Goal: Task Accomplishment & Management: Manage account settings

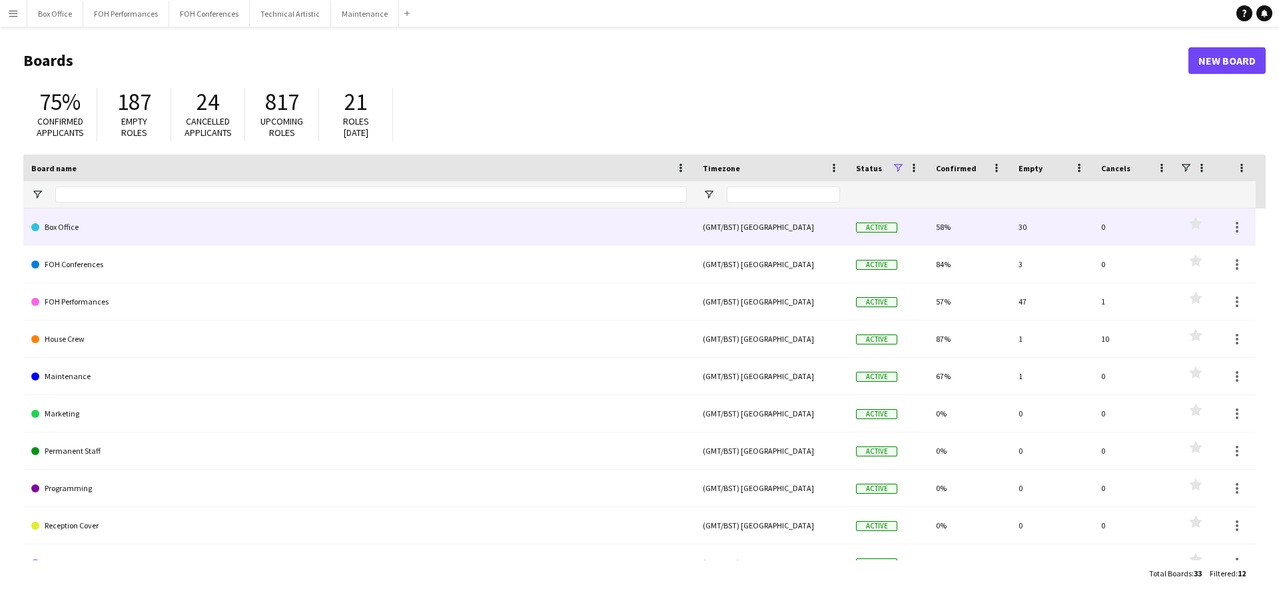
click at [175, 224] on link "Box Office" at bounding box center [358, 226] width 655 height 37
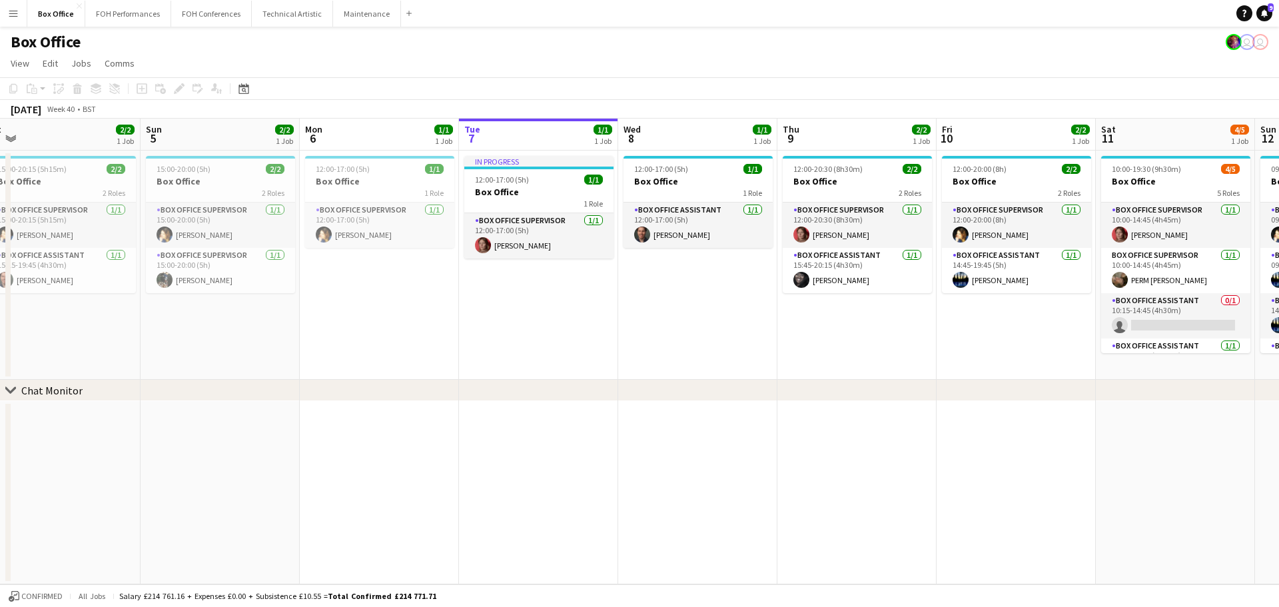
scroll to position [0, 320]
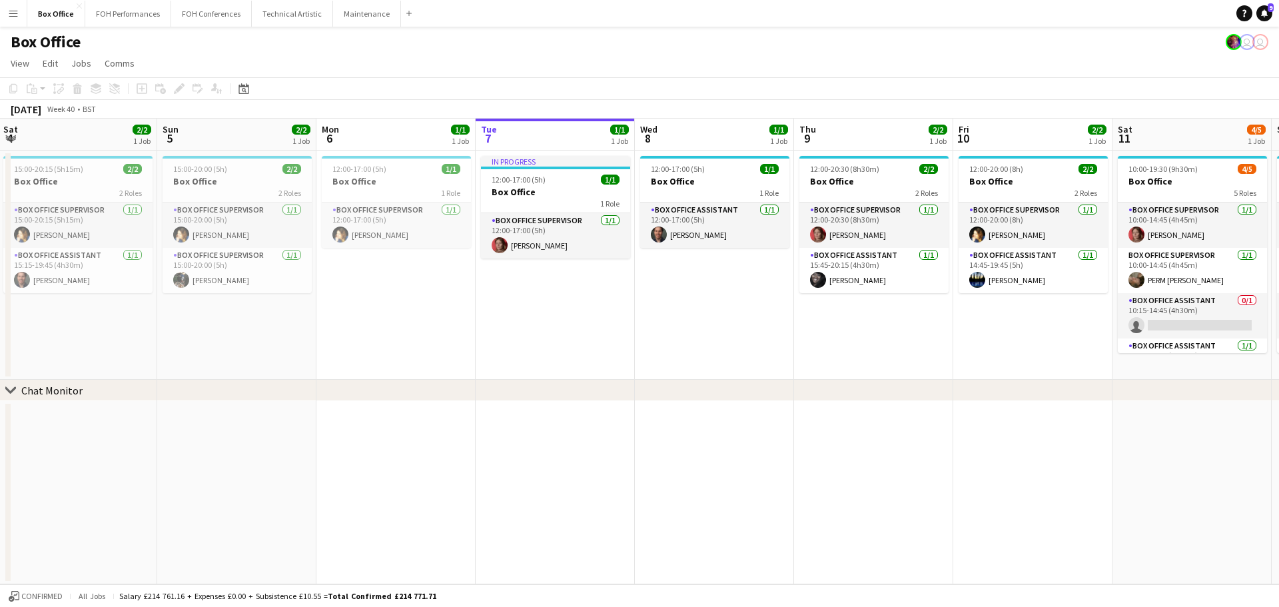
drag, startPoint x: 219, startPoint y: 135, endPoint x: 536, endPoint y: 190, distance: 321.1
click at [536, 190] on app-calendar-viewport "Thu 2 1/1 1 Job Fri 3 2/2 1 Job Sat 4 2/2 1 Job Sun 5 2/2 1 Job Mon 6 1/1 1 Job…" at bounding box center [639, 352] width 1279 height 466
click at [224, 139] on app-board-header-date "Sun 5 2/2 1 Job" at bounding box center [236, 135] width 159 height 32
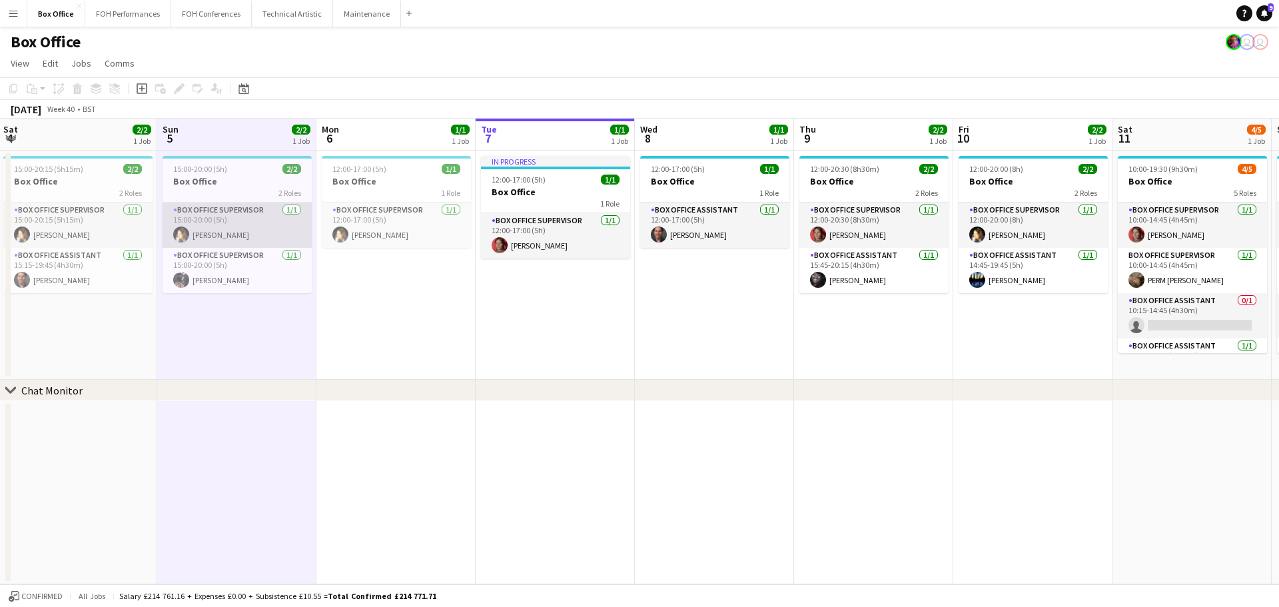
click at [229, 220] on app-card-role "Box Office Supervisor [DATE] 15:00-20:00 (5h) [PERSON_NAME]" at bounding box center [237, 224] width 149 height 45
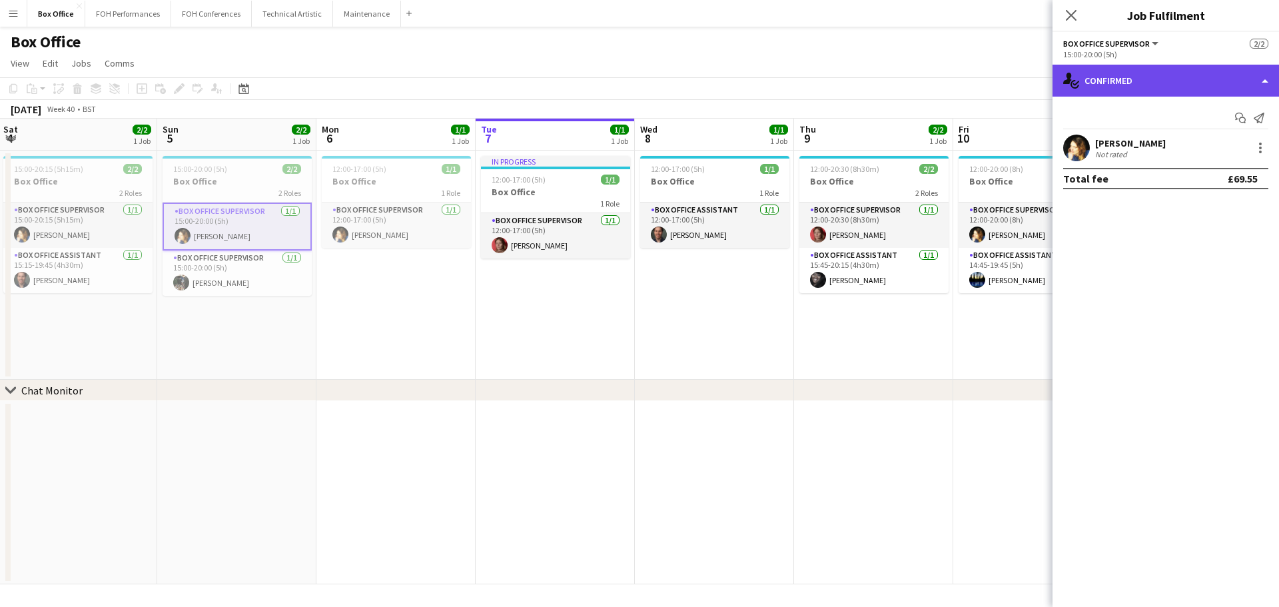
click at [1144, 87] on div "single-neutral-actions-check-2 Confirmed" at bounding box center [1165, 81] width 226 height 32
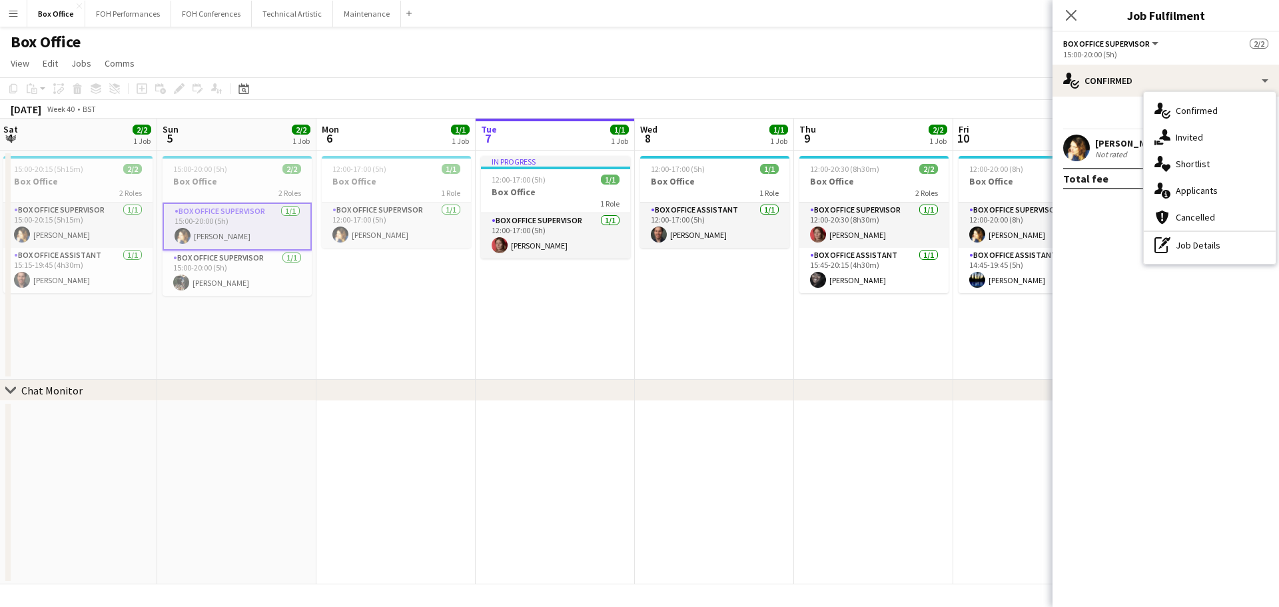
drag, startPoint x: 1186, startPoint y: 251, endPoint x: 1176, endPoint y: 246, distance: 11.9
click at [1186, 250] on div "pen-write Job Details" at bounding box center [1210, 245] width 132 height 27
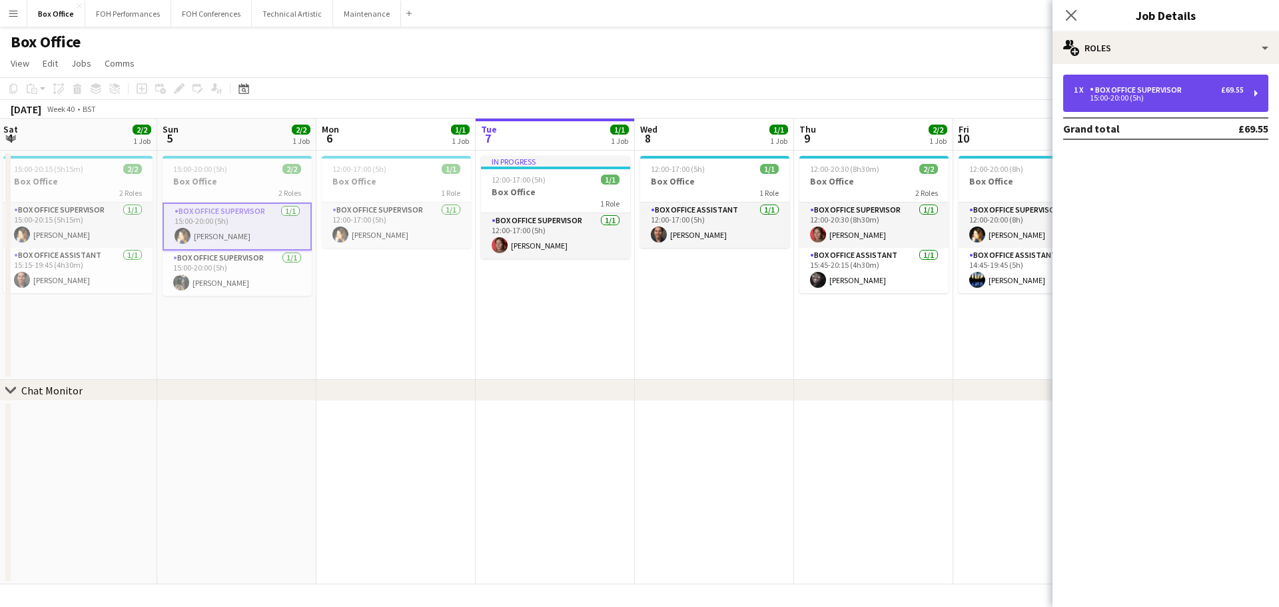
click at [1126, 100] on div "15:00-20:00 (5h)" at bounding box center [1159, 98] width 170 height 7
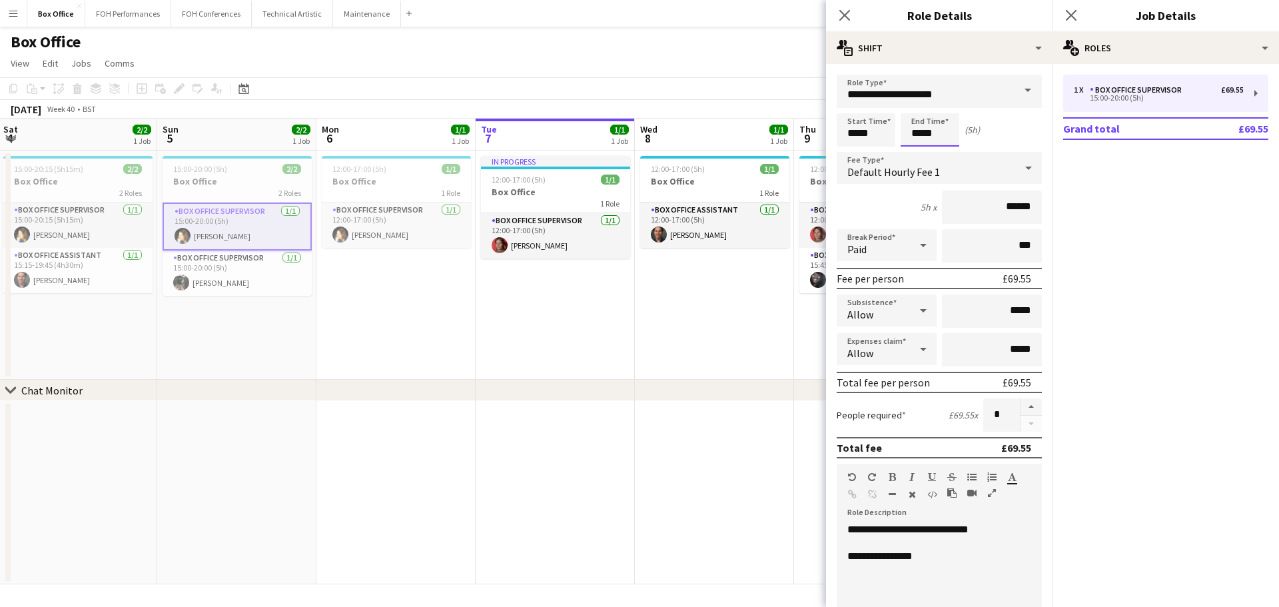
click at [932, 135] on body "Menu Boards Boards Boards All jobs Status Workforce Workforce My Workforce Recr…" at bounding box center [639, 303] width 1279 height 607
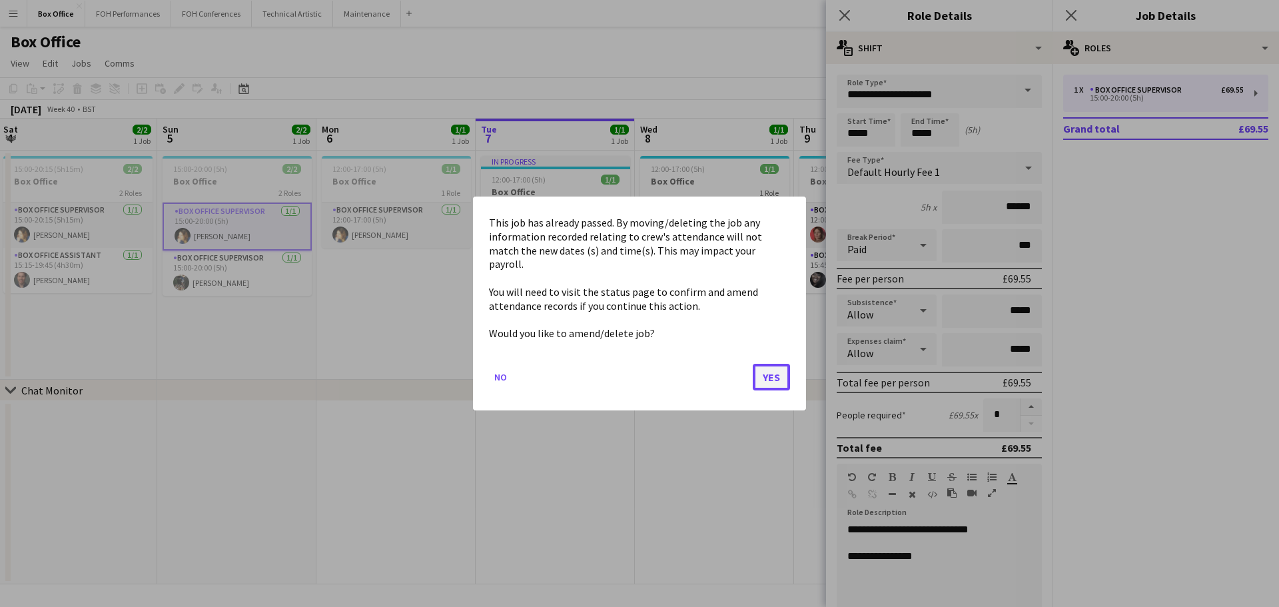
click at [779, 364] on button "Yes" at bounding box center [771, 377] width 37 height 27
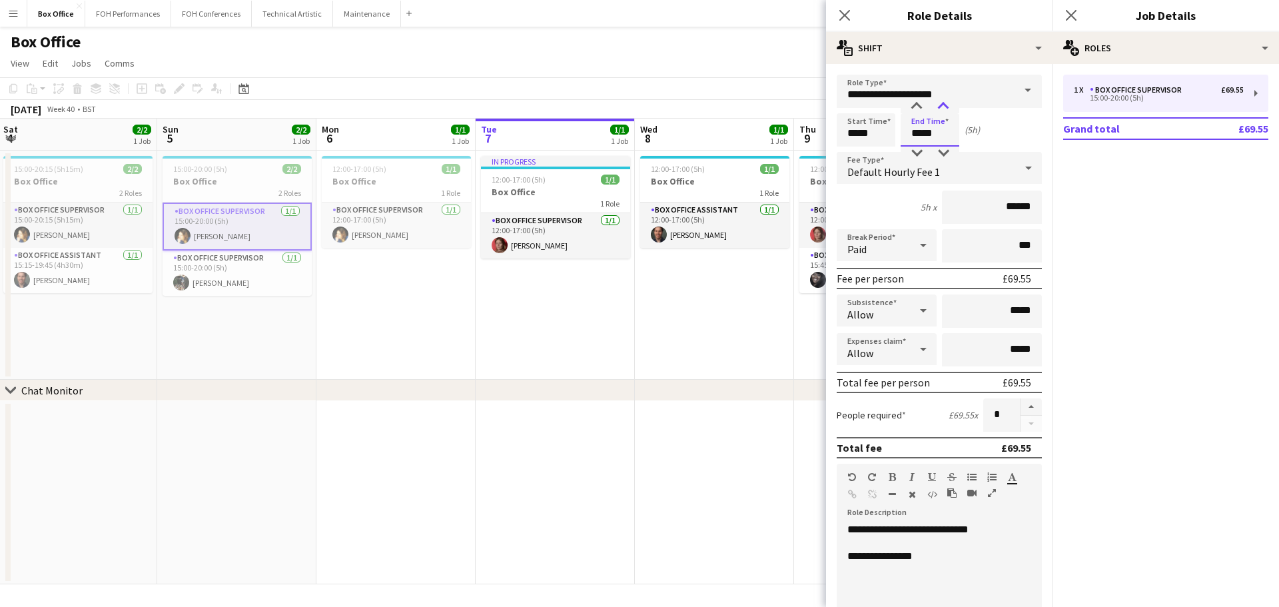
type input "*****"
click at [943, 109] on div at bounding box center [943, 106] width 27 height 13
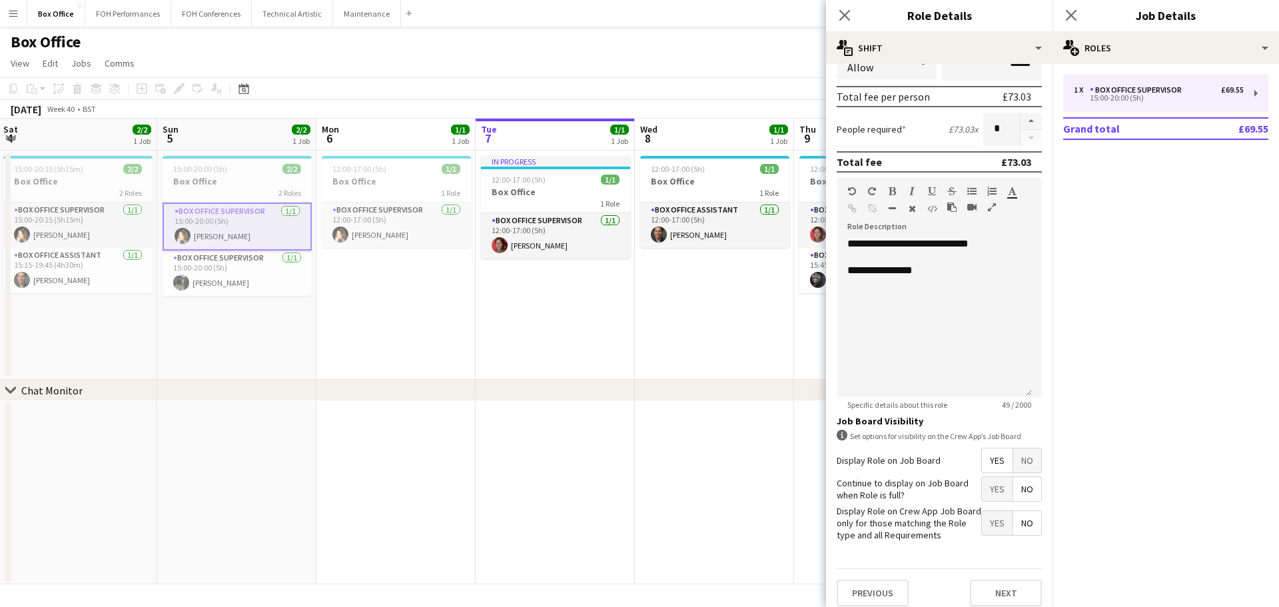
scroll to position [296, 0]
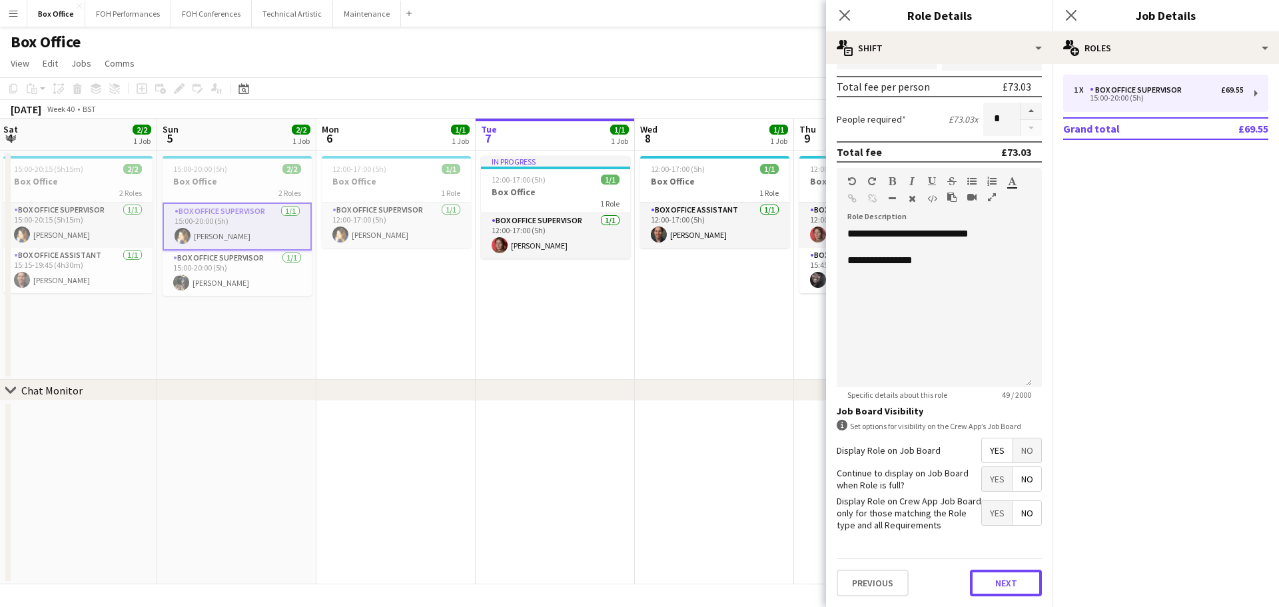
drag, startPoint x: 1000, startPoint y: 585, endPoint x: 957, endPoint y: 576, distance: 44.3
click at [1001, 585] on button "Next" at bounding box center [1006, 583] width 72 height 27
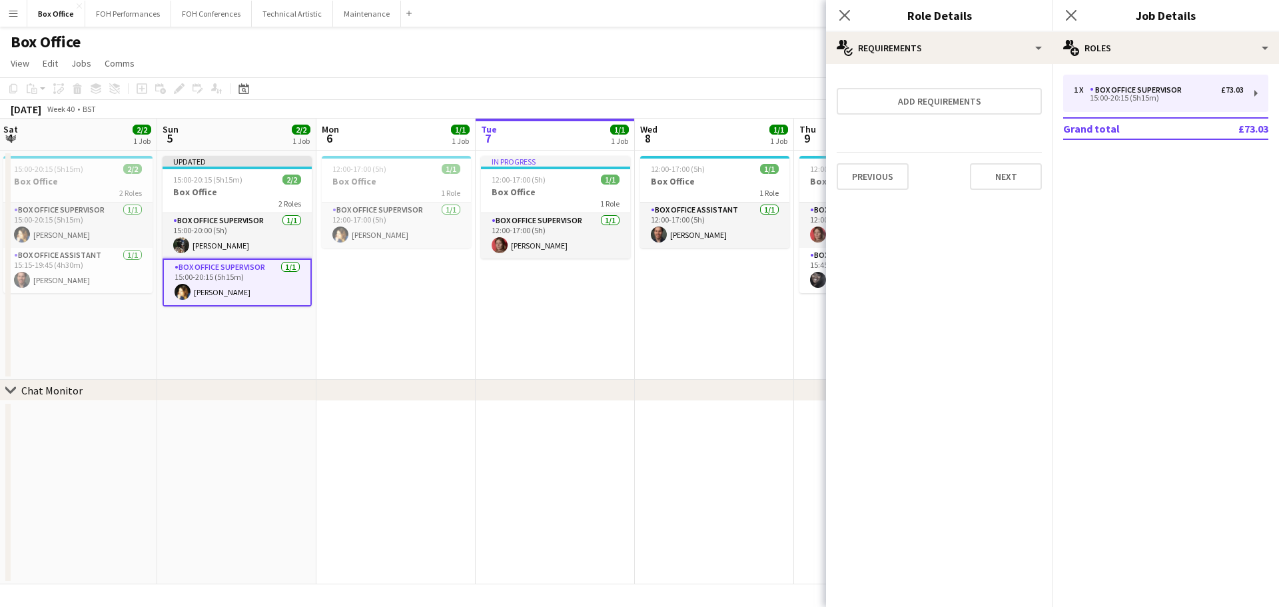
click at [548, 369] on app-date-cell "In progress 12:00-17:00 (5h) 1/1 Box Office 1 Role Box Office Supervisor [DATE]…" at bounding box center [555, 265] width 159 height 229
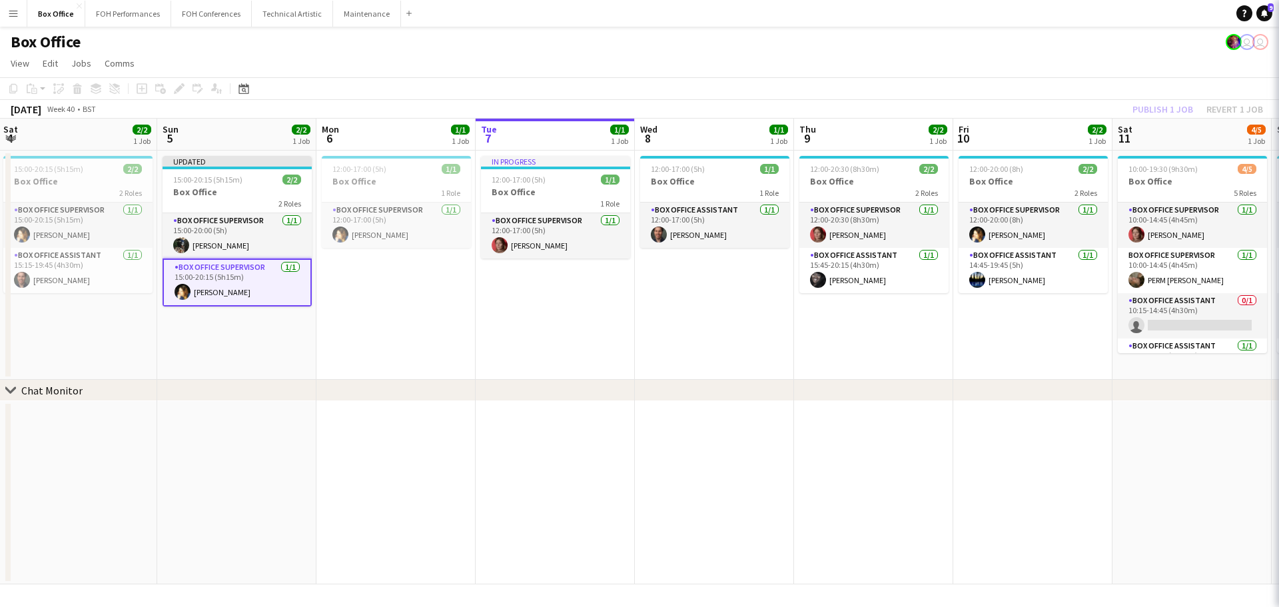
scroll to position [0, 322]
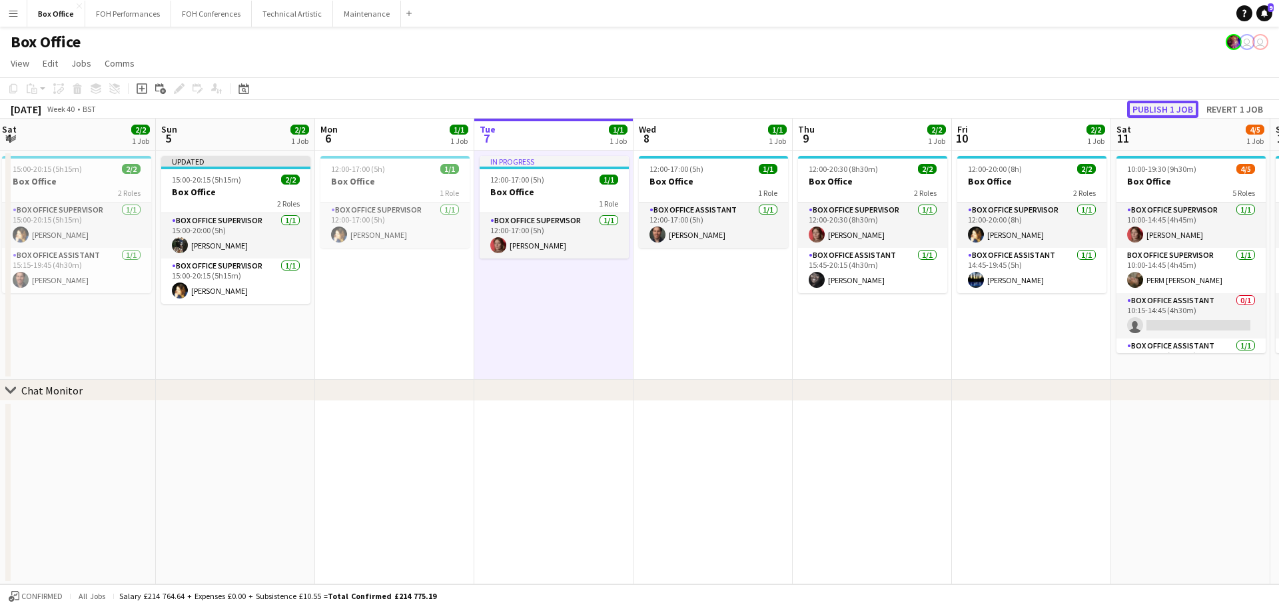
click at [1168, 109] on button "Publish 1 job" at bounding box center [1162, 109] width 71 height 17
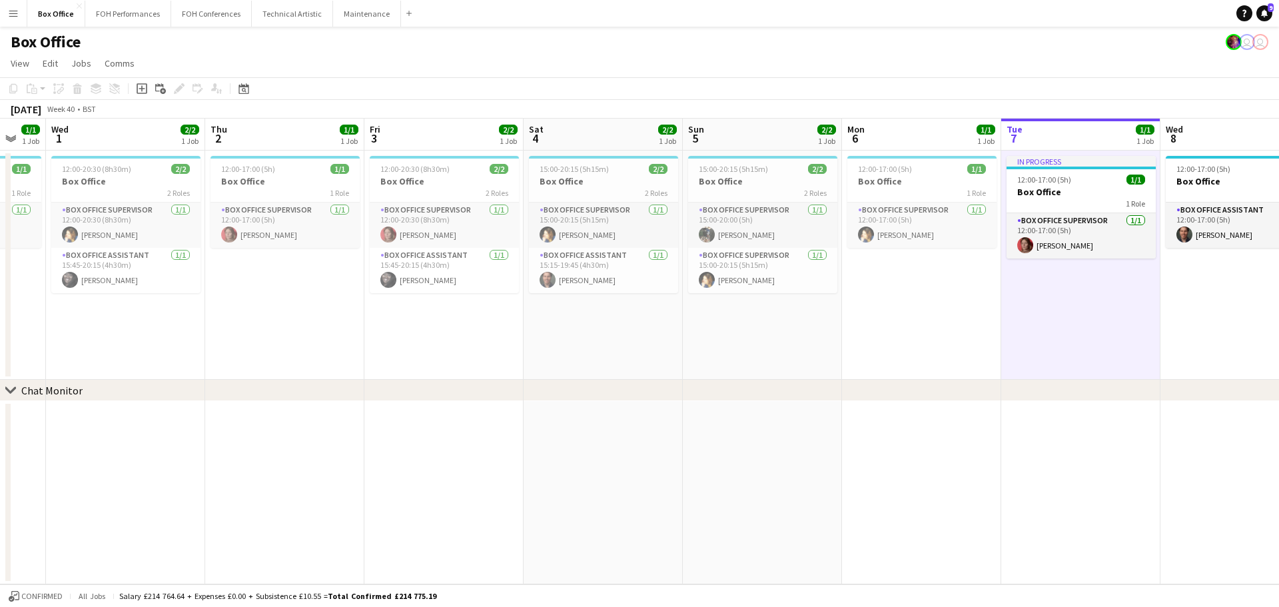
scroll to position [0, 267]
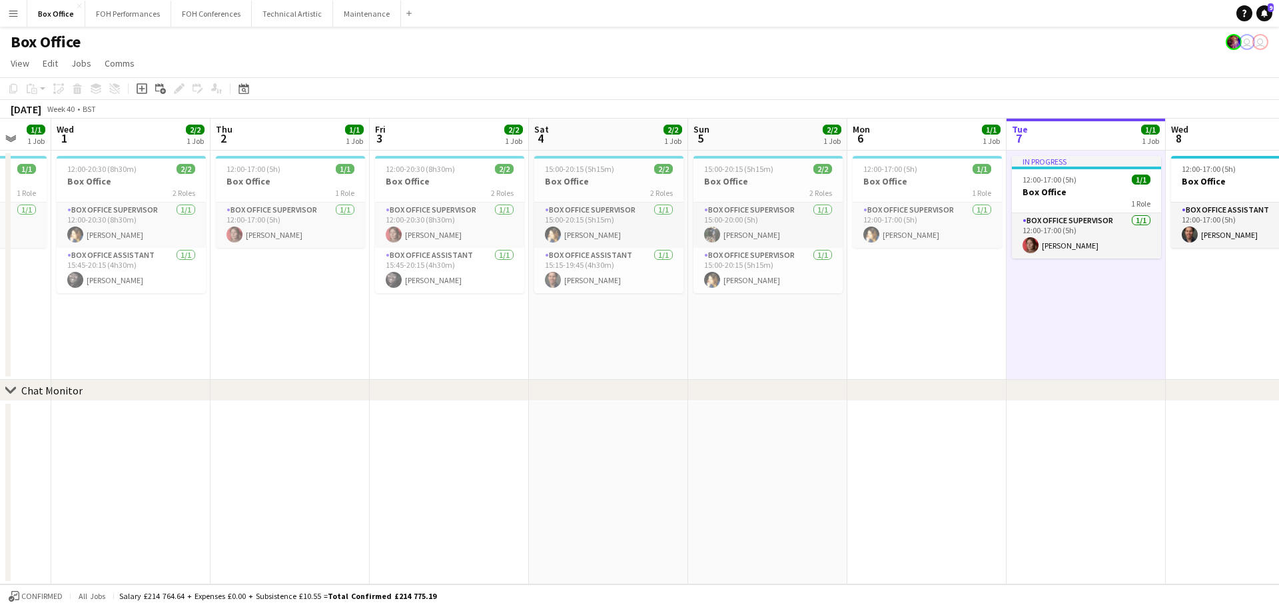
drag, startPoint x: 226, startPoint y: 125, endPoint x: 758, endPoint y: 210, distance: 539.1
click at [758, 210] on app-calendar-viewport "Mon 29 1/1 1 Job Tue 30 1/1 1 Job Wed 1 2/2 1 Job Thu 2 1/1 1 Job Fri 3 2/2 1 J…" at bounding box center [639, 352] width 1279 height 466
click at [593, 224] on app-card-role "Box Office Supervisor [DATE] 15:00-20:15 (5h15m) [PERSON_NAME]" at bounding box center [608, 224] width 149 height 45
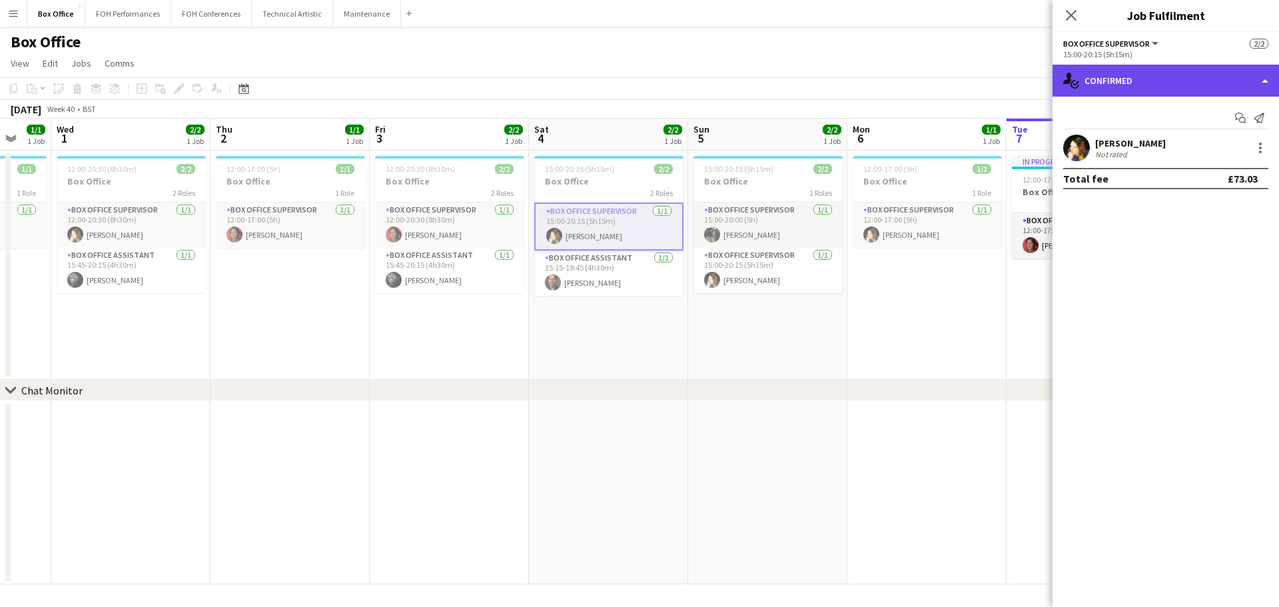
click at [1168, 83] on div "single-neutral-actions-check-2 Confirmed" at bounding box center [1165, 81] width 226 height 32
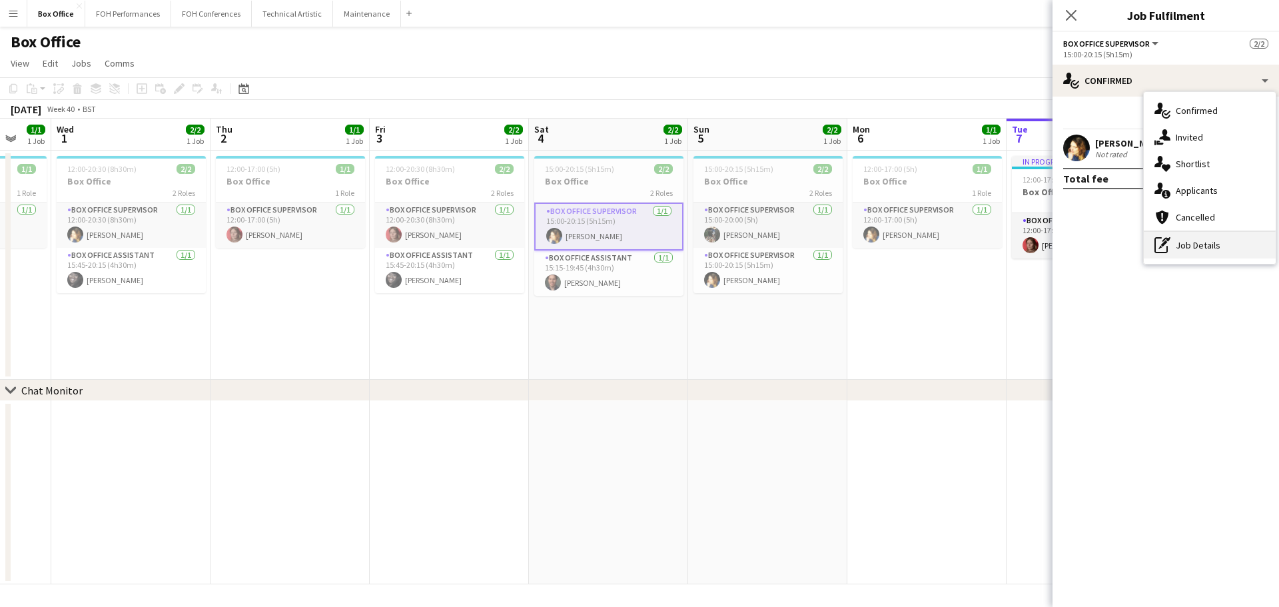
click at [1198, 254] on div "pen-write Job Details" at bounding box center [1210, 245] width 132 height 27
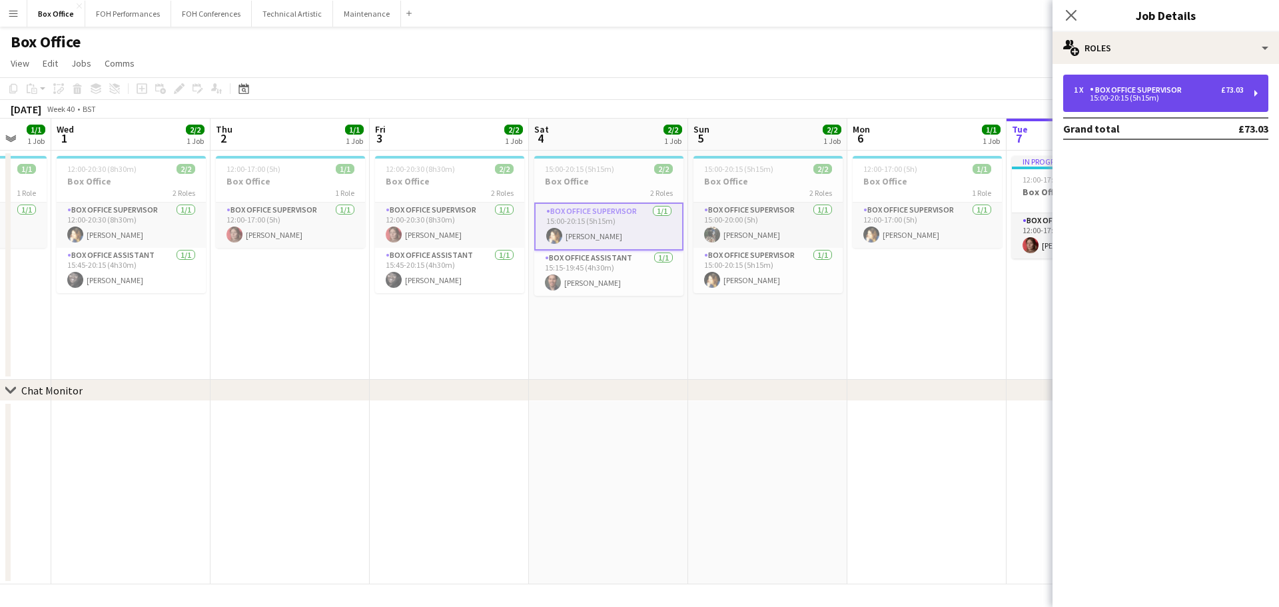
click at [1103, 95] on div "15:00-20:15 (5h15m)" at bounding box center [1159, 98] width 170 height 7
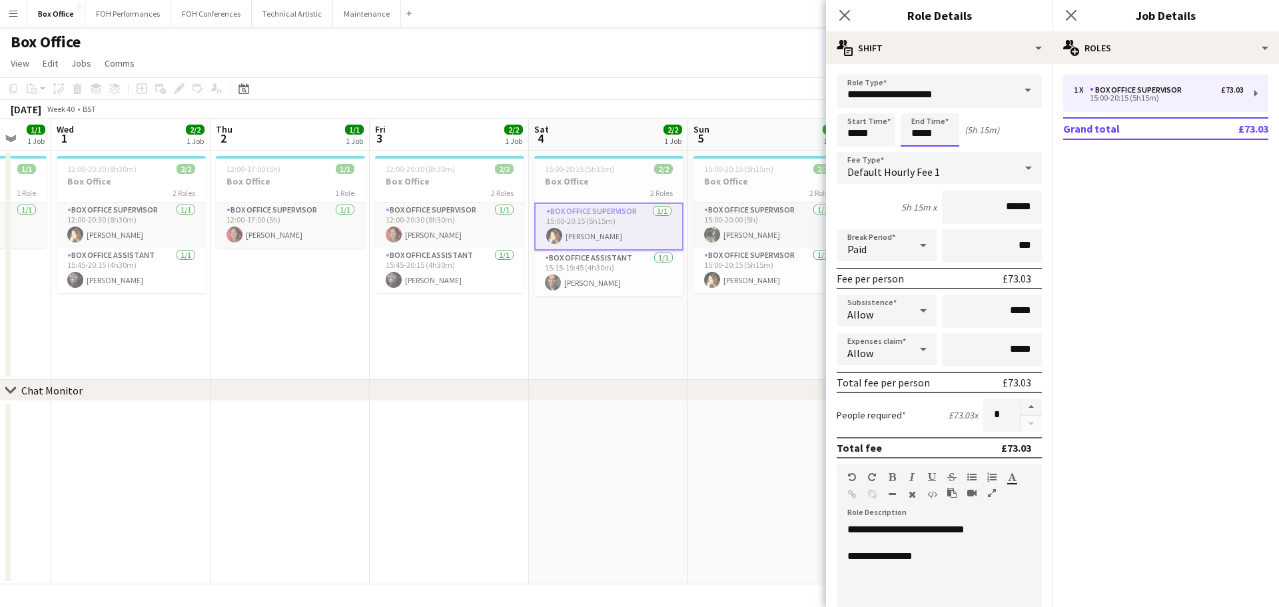
click at [931, 130] on body "Menu Boards Boards Boards All jobs Status Workforce Workforce My Workforce Recr…" at bounding box center [639, 303] width 1279 height 607
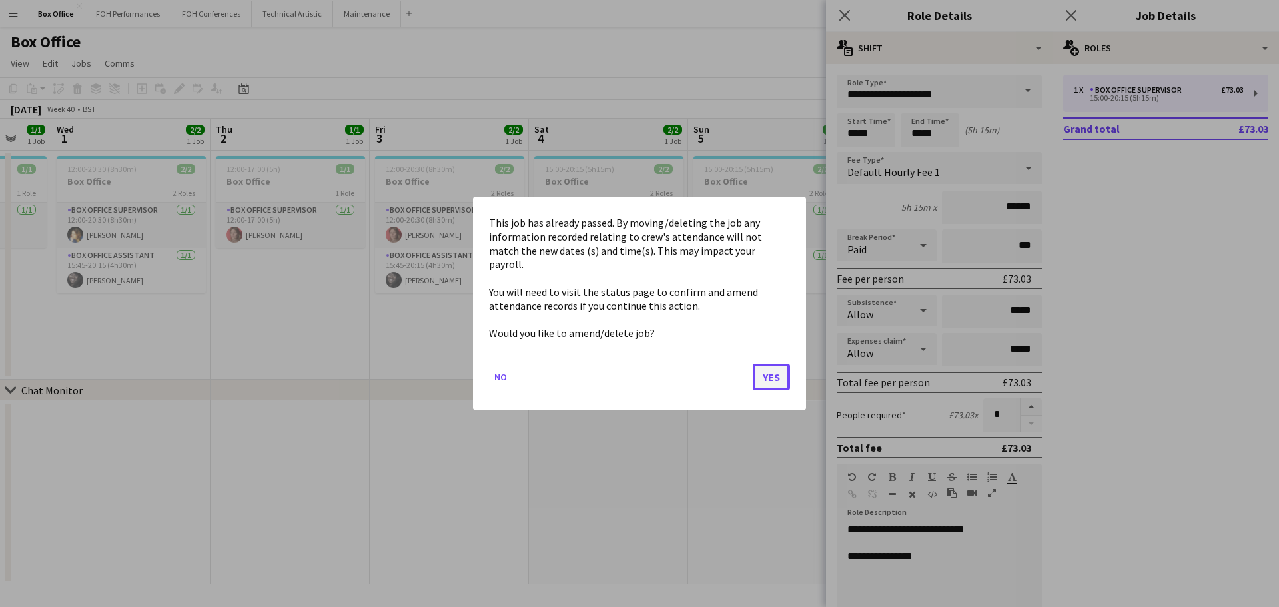
click at [769, 376] on button "Yes" at bounding box center [771, 377] width 37 height 27
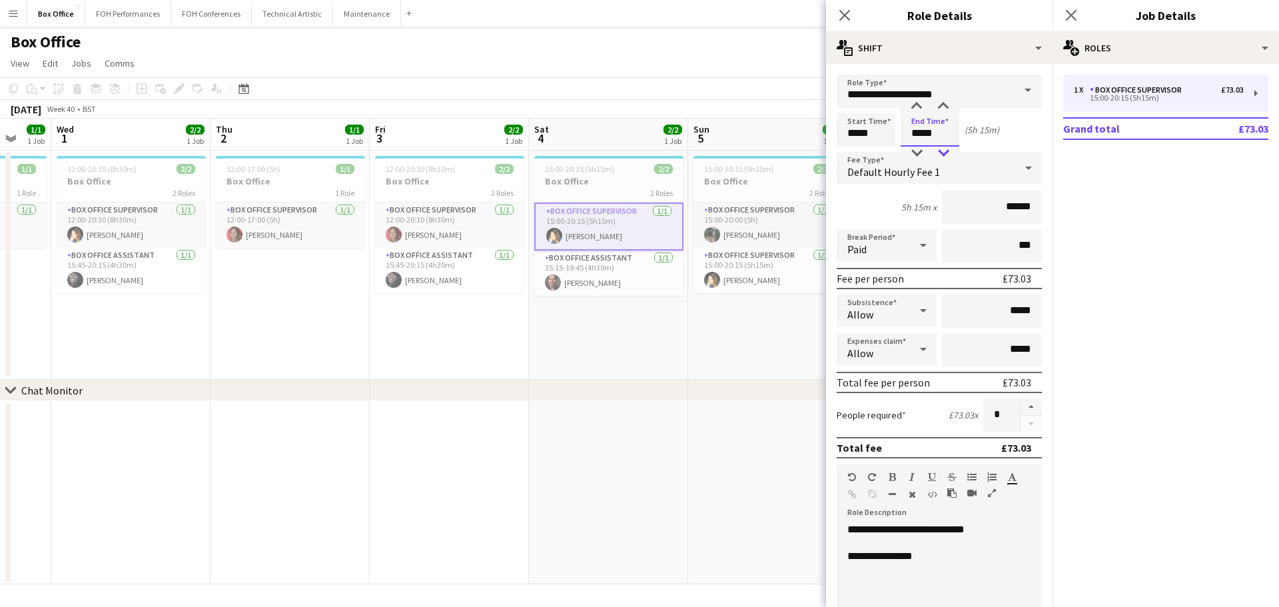
type input "*****"
click at [940, 151] on div at bounding box center [943, 153] width 27 height 13
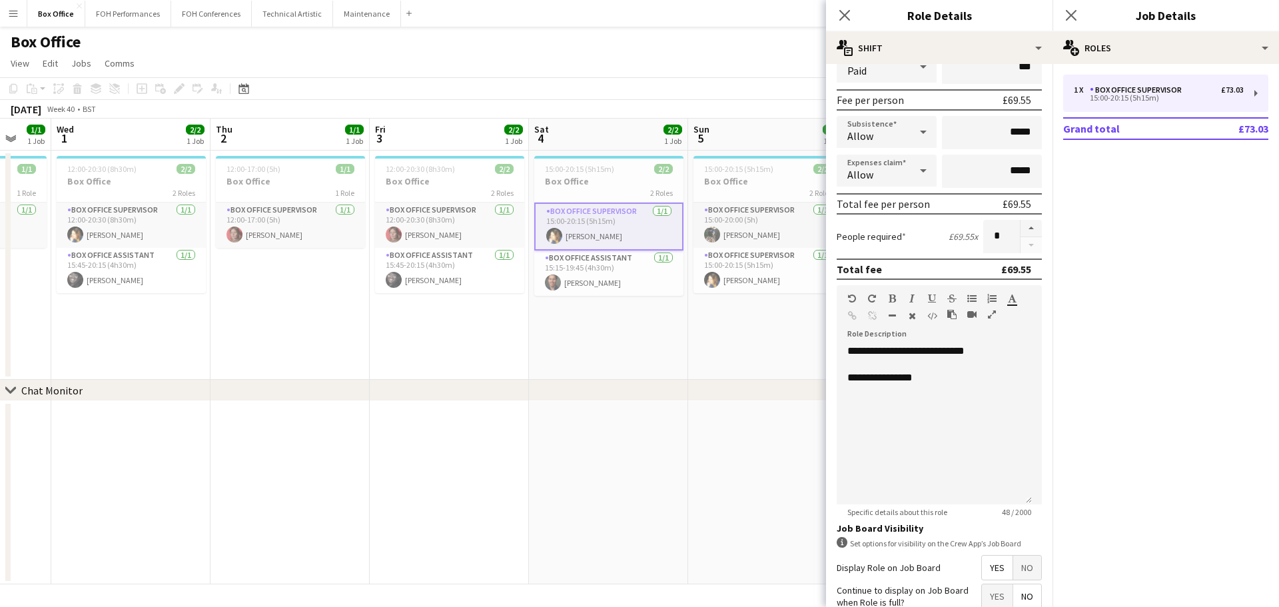
scroll to position [296, 0]
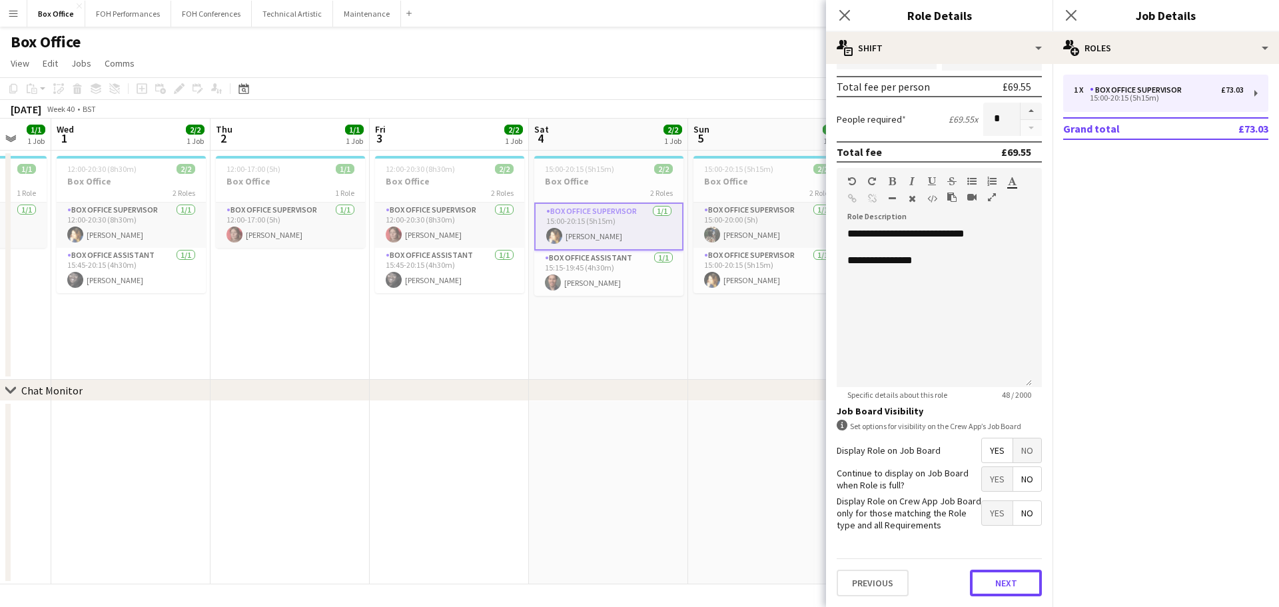
drag, startPoint x: 994, startPoint y: 582, endPoint x: 953, endPoint y: 559, distance: 48.0
click at [996, 579] on button "Next" at bounding box center [1006, 583] width 72 height 27
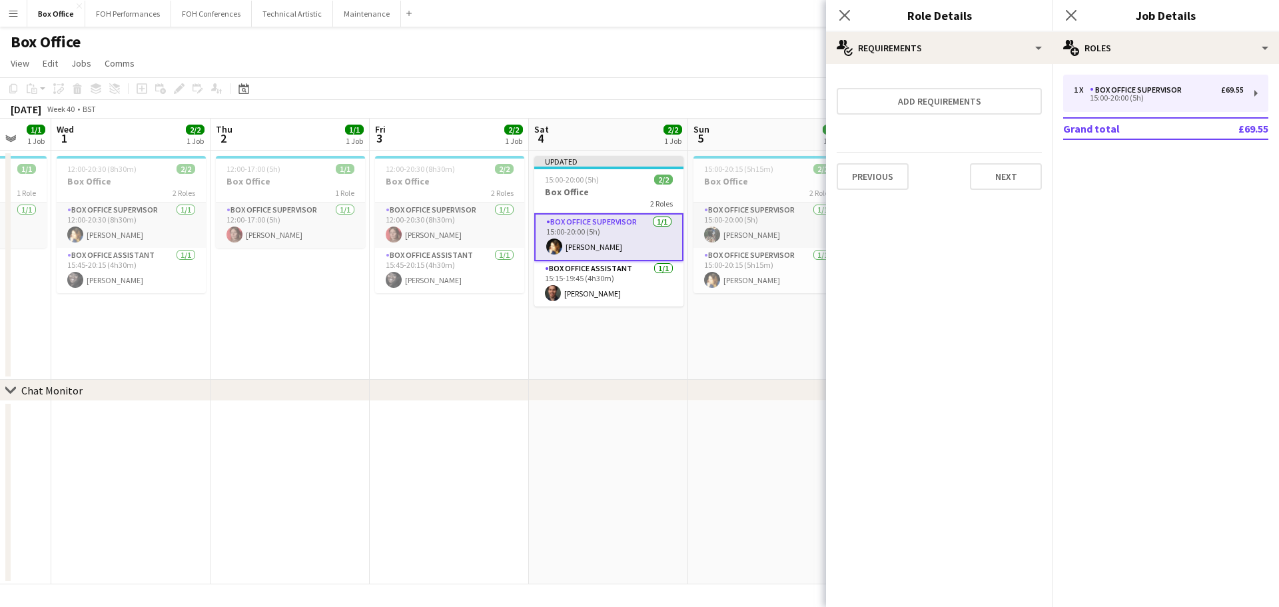
click at [669, 357] on app-date-cell "Updated 15:00-20:00 (5h) 2/2 Box Office 2 Roles Box Office Supervisor [DATE] 15…" at bounding box center [608, 265] width 159 height 229
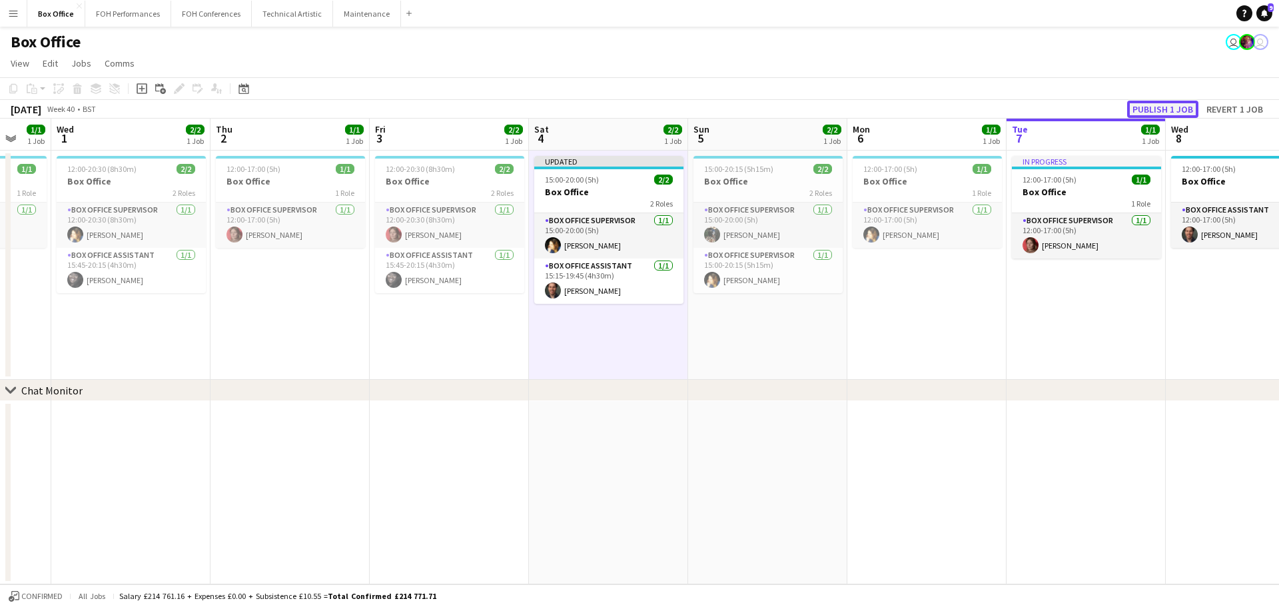
click at [1143, 107] on button "Publish 1 job" at bounding box center [1162, 109] width 71 height 17
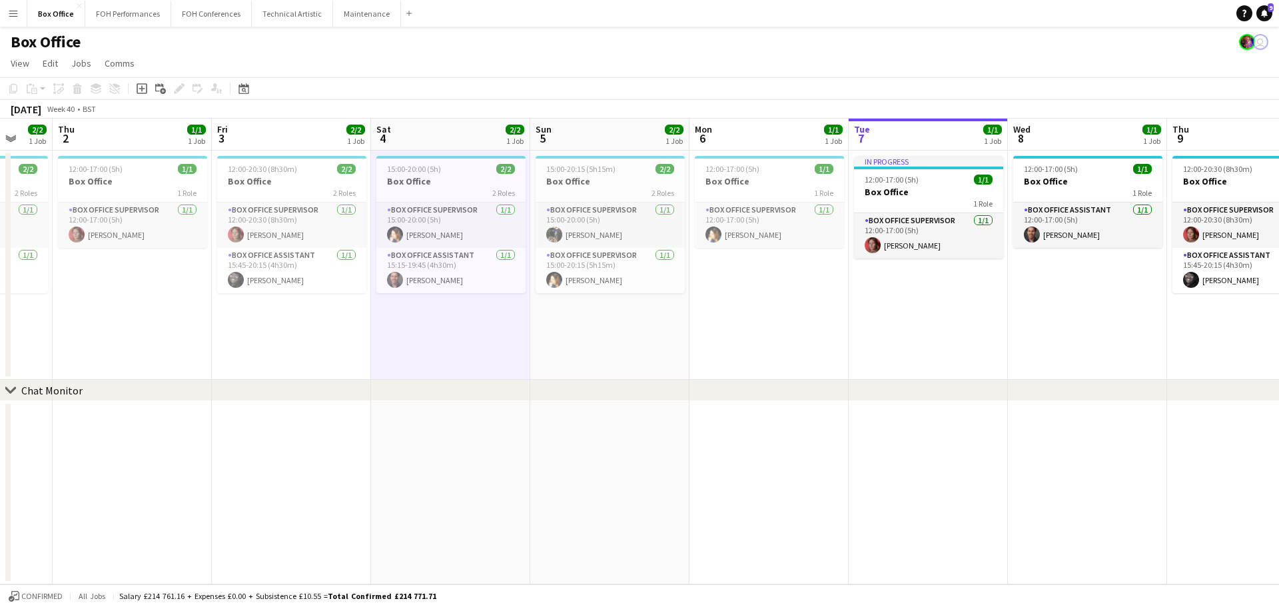
scroll to position [0, 418]
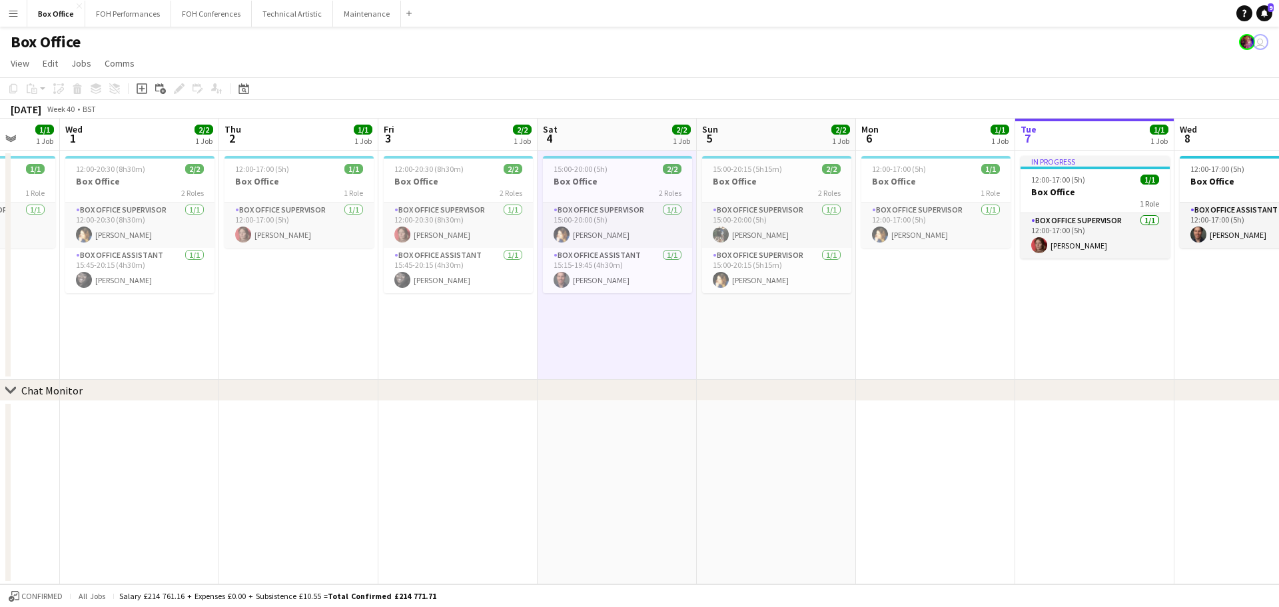
drag, startPoint x: 422, startPoint y: 137, endPoint x: 430, endPoint y: 136, distance: 8.8
click at [430, 136] on app-calendar-viewport "Sun 28 2/2 1 Job Mon 29 1/1 1 Job Tue 30 1/1 1 Job Wed 1 2/2 1 Job Thu 2 1/1 1 …" at bounding box center [639, 352] width 1279 height 466
